Goal: Information Seeking & Learning: Learn about a topic

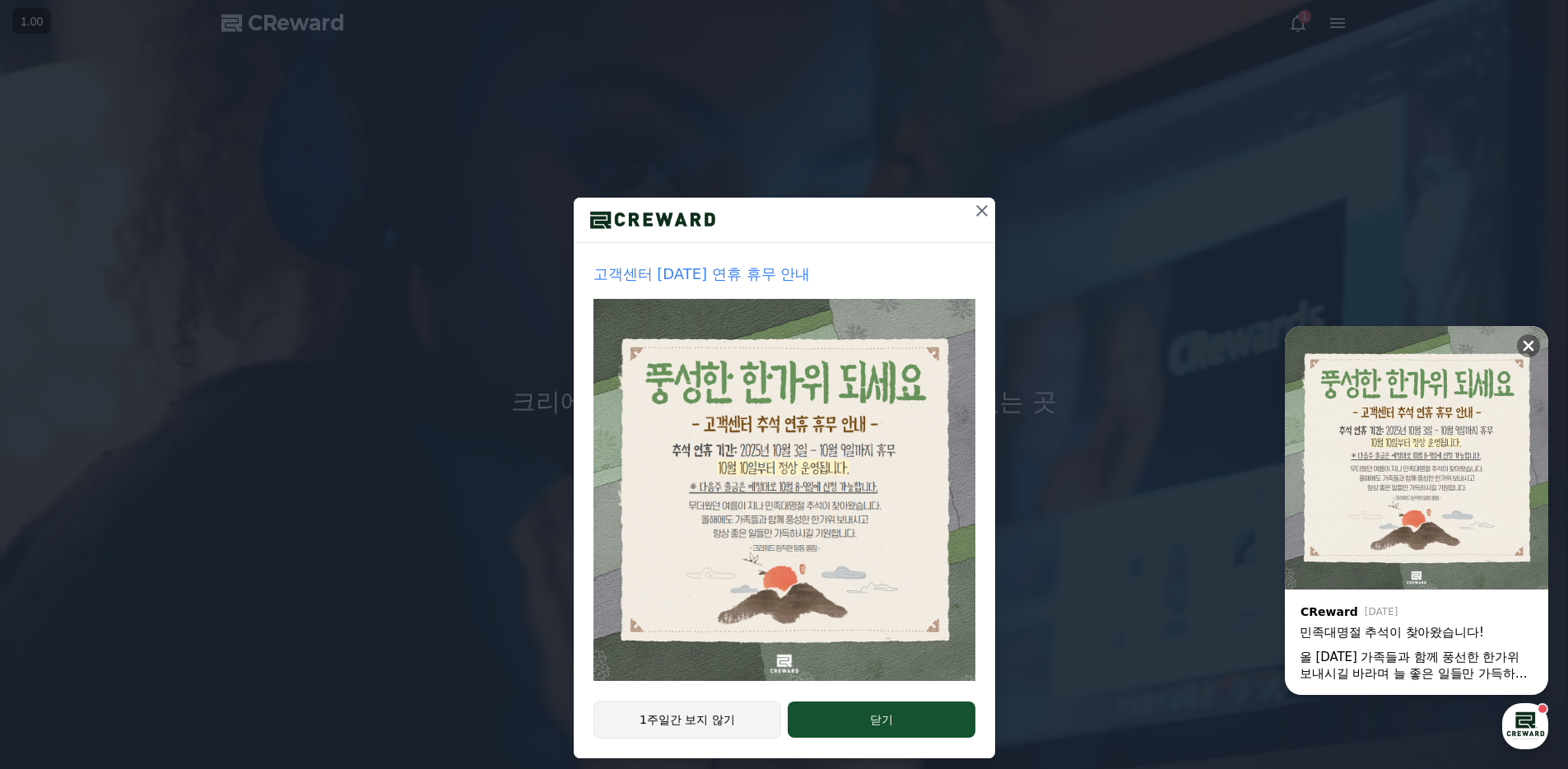
click at [676, 720] on button "1주일간 보지 않기" at bounding box center [688, 719] width 188 height 37
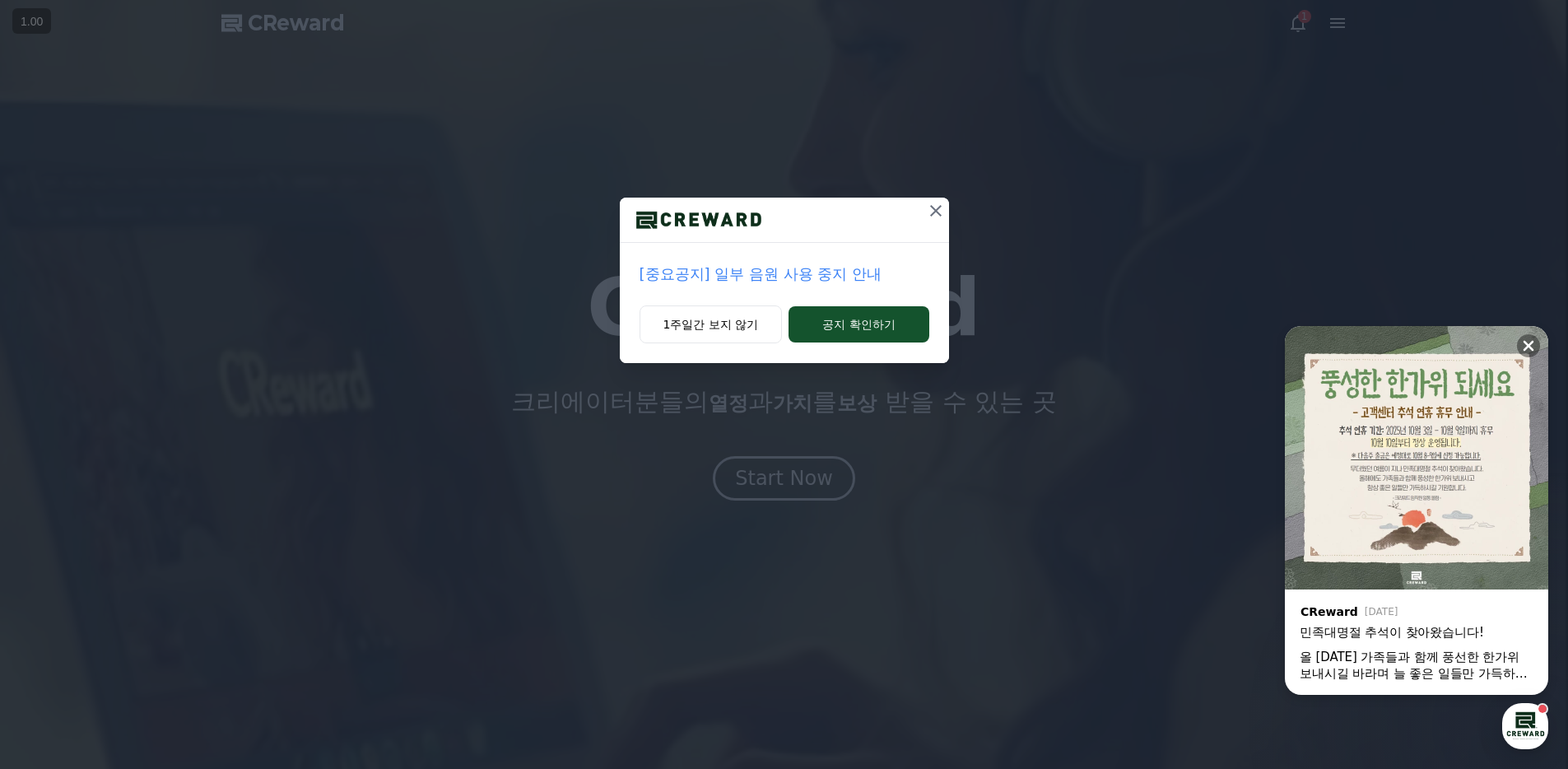
click at [741, 264] on p "[중요공지] 일부 음원 사용 중지 안내" at bounding box center [784, 273] width 290 height 23
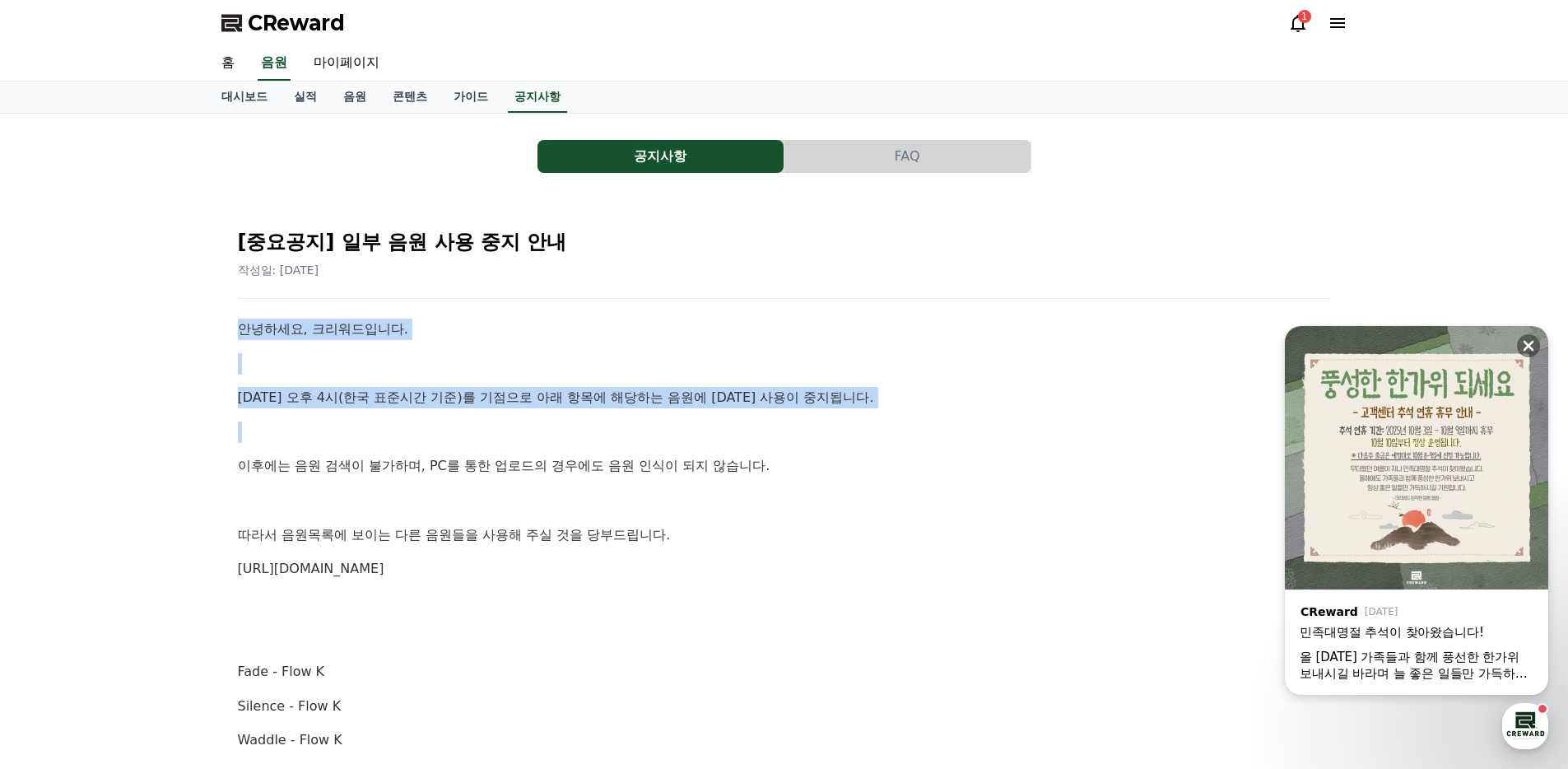
drag, startPoint x: 400, startPoint y: 309, endPoint x: 559, endPoint y: 432, distance: 201.0
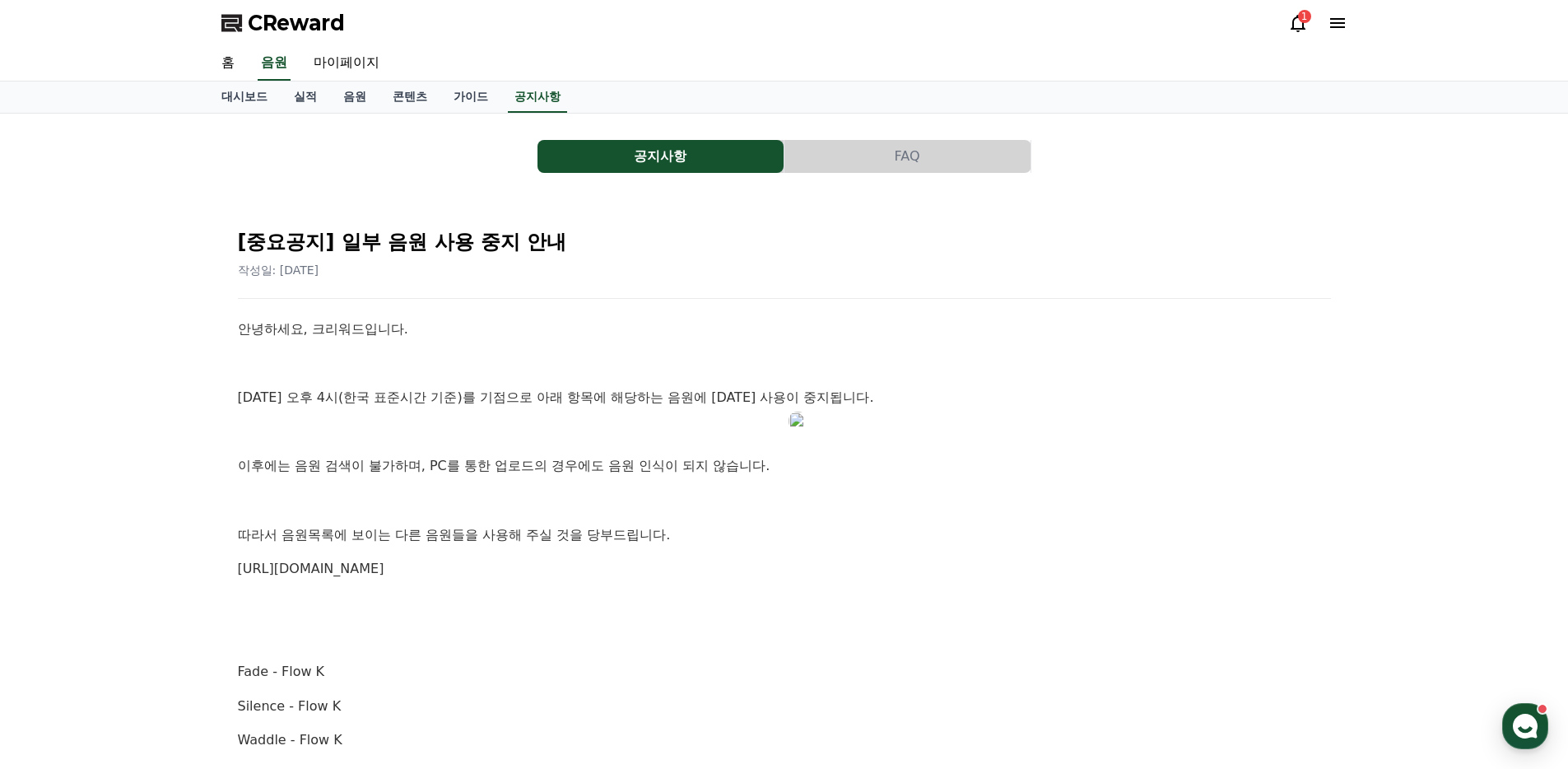
drag, startPoint x: 1285, startPoint y: 21, endPoint x: 1300, endPoint y: 22, distance: 15.0
click at [1285, 21] on div "CReward 1" at bounding box center [784, 23] width 1152 height 46
click at [1303, 21] on div "1" at bounding box center [1304, 16] width 13 height 13
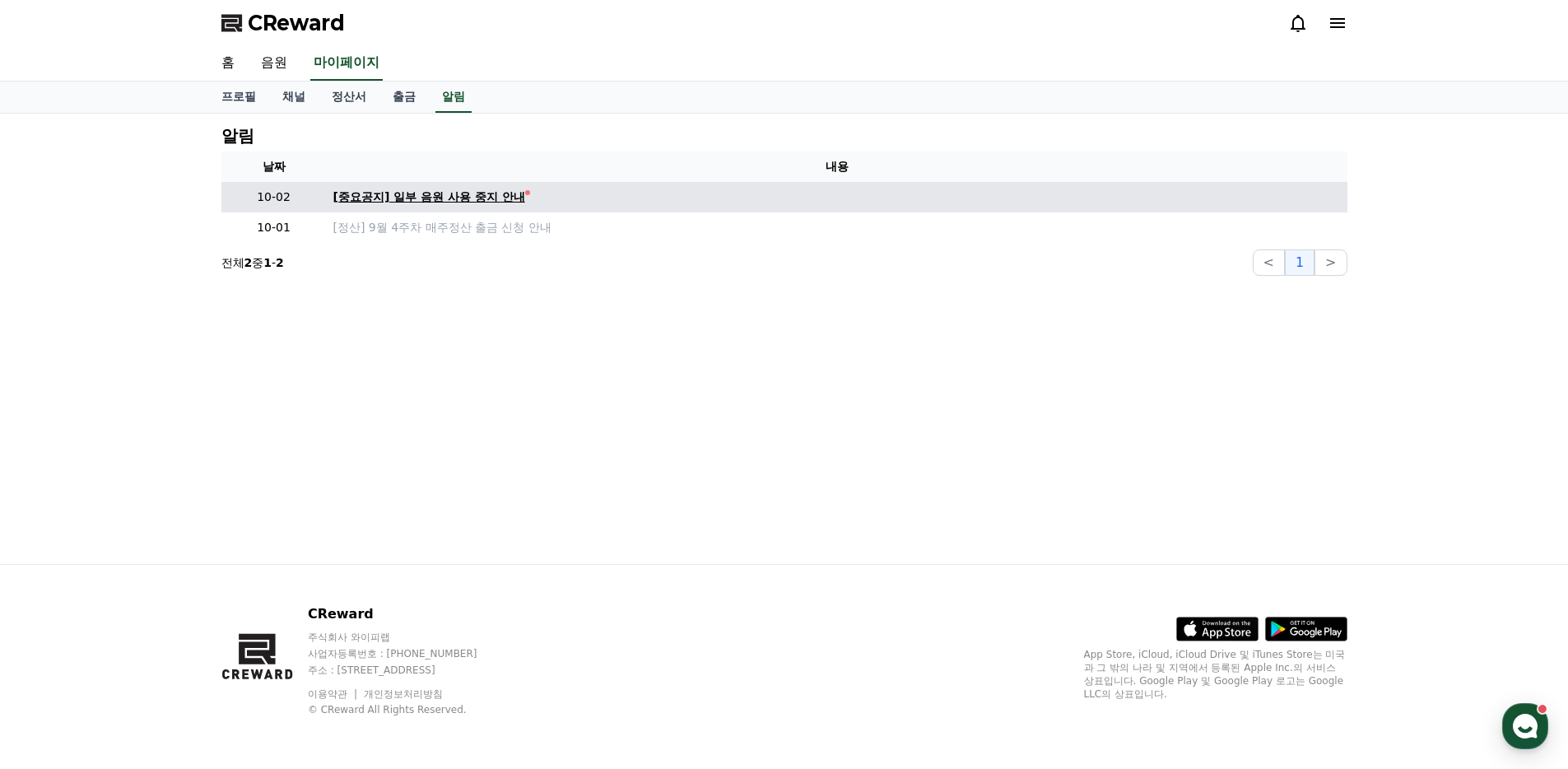
click at [457, 198] on div "[중요공지] 일부 음원 사용 중지 안내" at bounding box center [430, 197] width 192 height 17
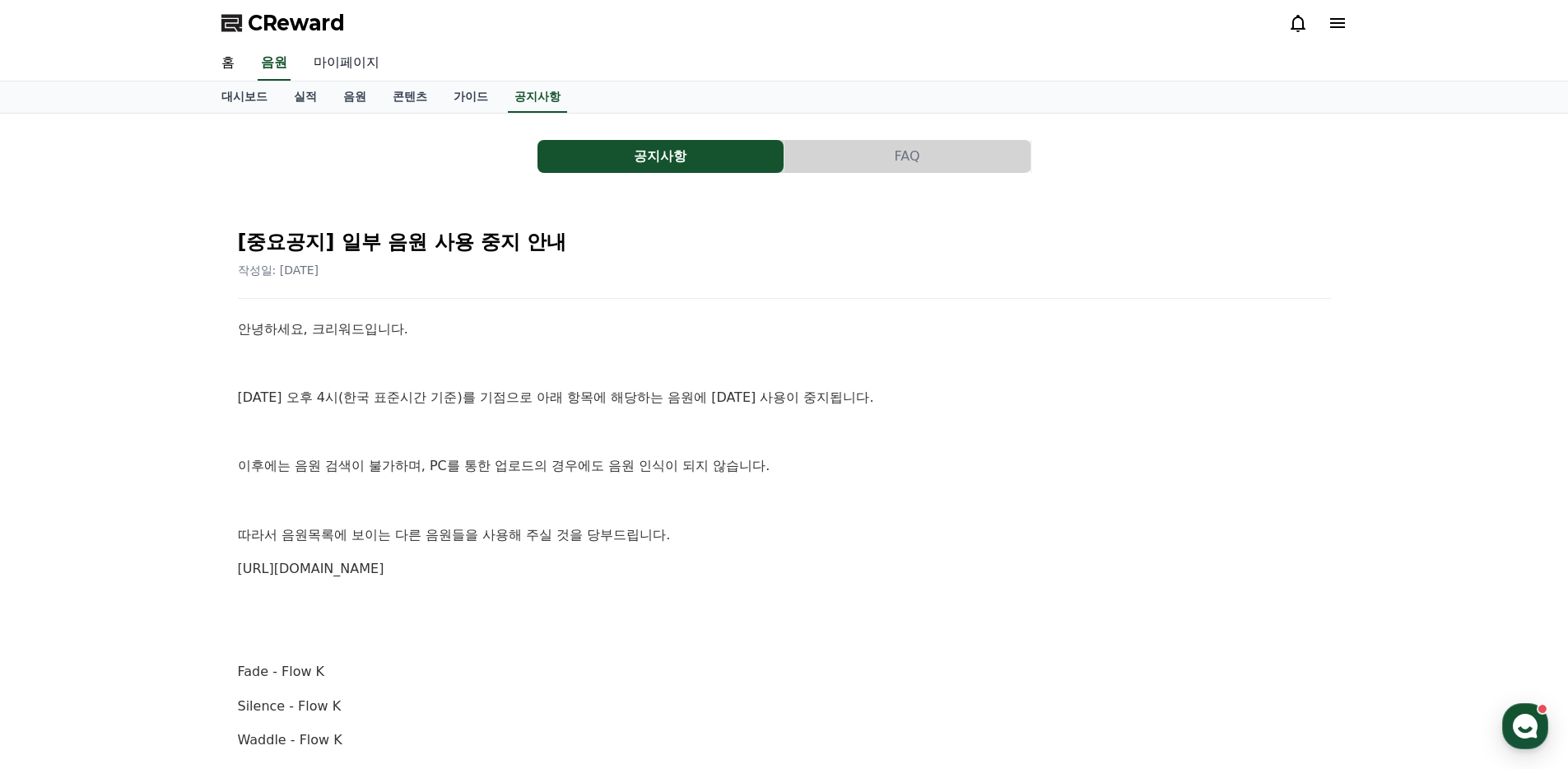
click at [340, 73] on link "마이페이지" at bounding box center [347, 63] width 92 height 35
select select "**********"
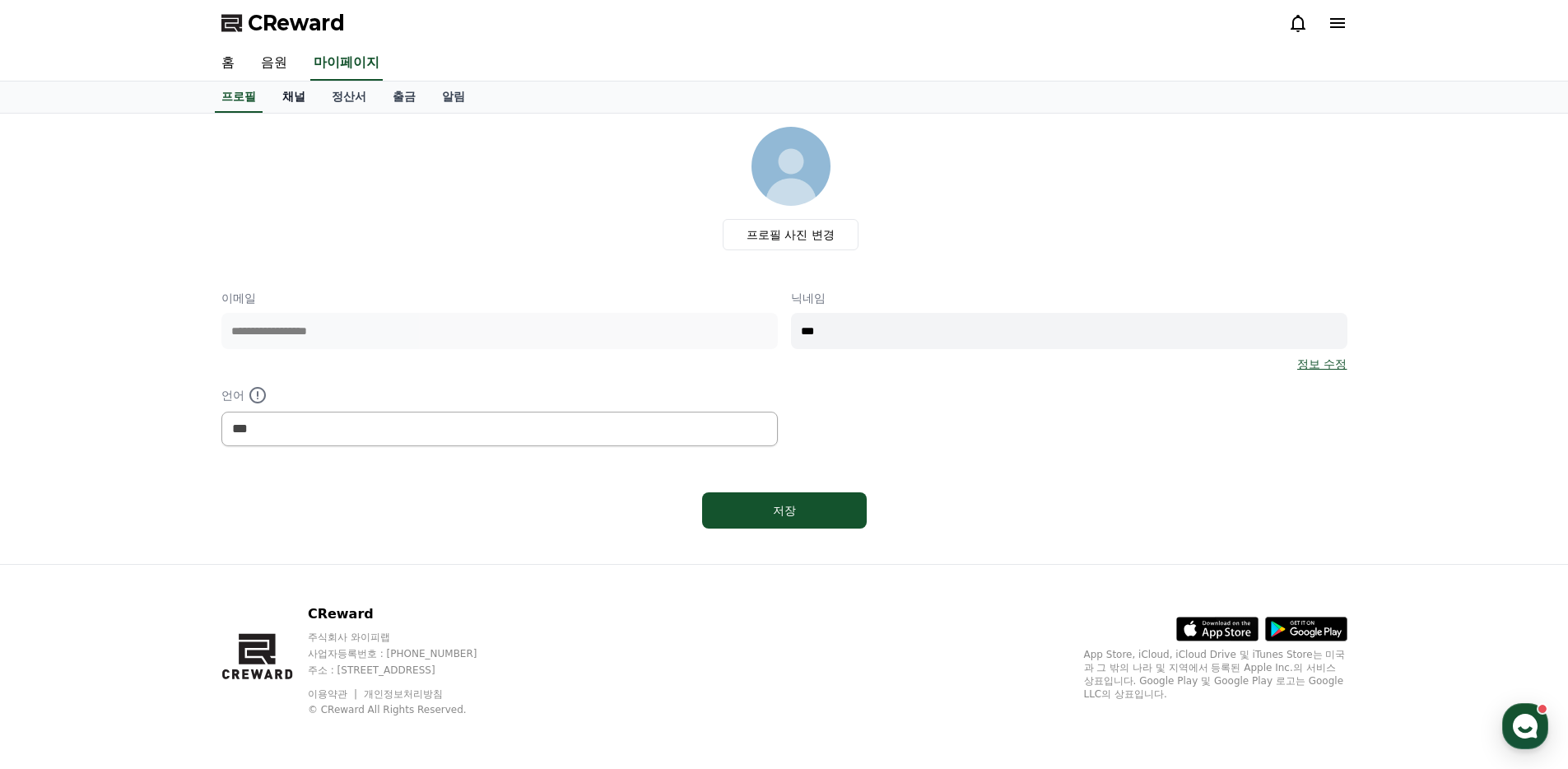
click at [296, 98] on link "채널" at bounding box center [293, 97] width 49 height 31
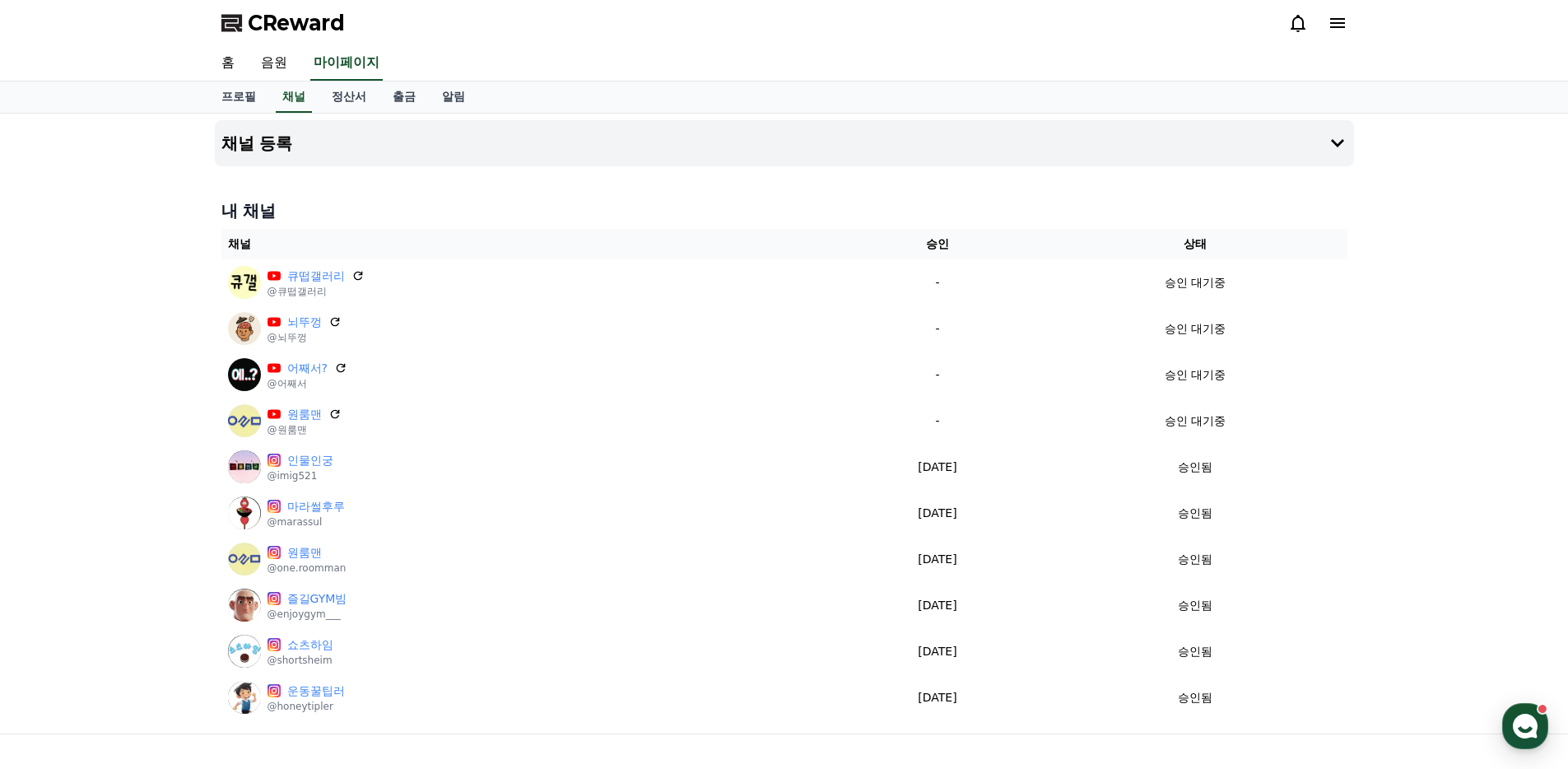
drag, startPoint x: 1477, startPoint y: 153, endPoint x: 1457, endPoint y: 97, distance: 59.5
click at [1477, 153] on div "채널 등록 내 채널 채널 승인 상태 큐떱갤러리 @큐떱갤러리 - 승인 대기중 뇌뚜껑 @뇌뚜껑 - 승인 대기중 어째서? @어째서 - 승인 대기중 …" at bounding box center [784, 423] width 1568 height 620
